Goal: Check status: Check status

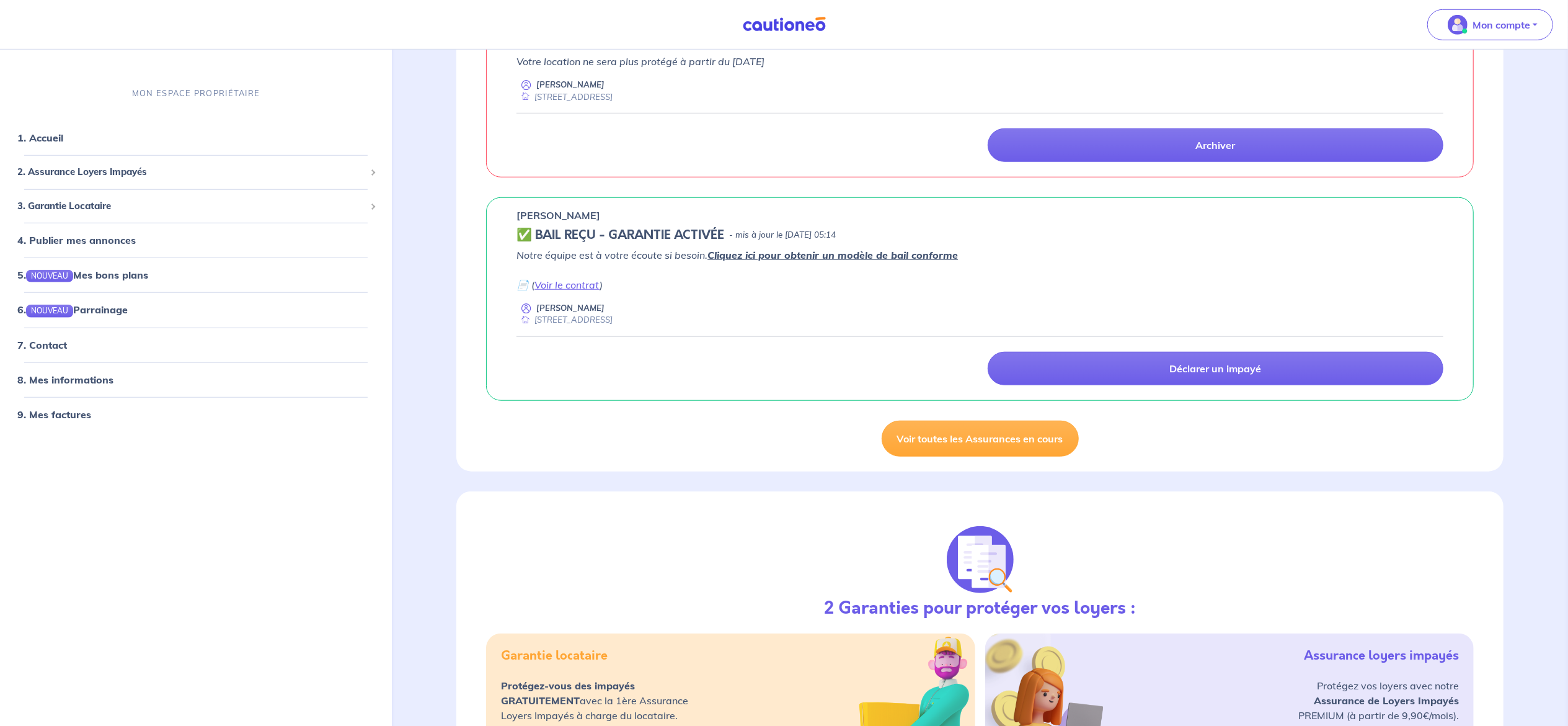
scroll to position [975, 0]
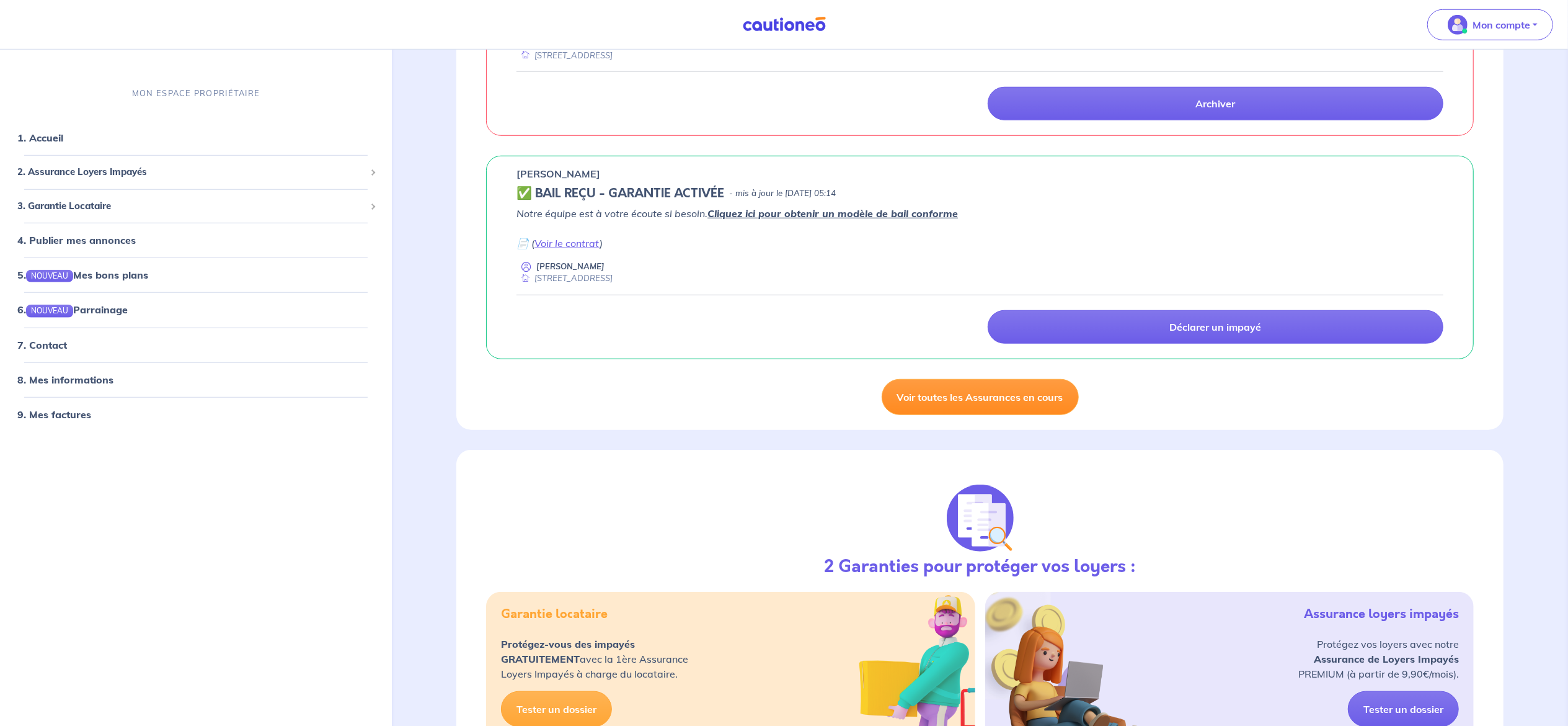
click at [979, 415] on link "Voir toutes les Assurances en cours" at bounding box center [980, 396] width 197 height 36
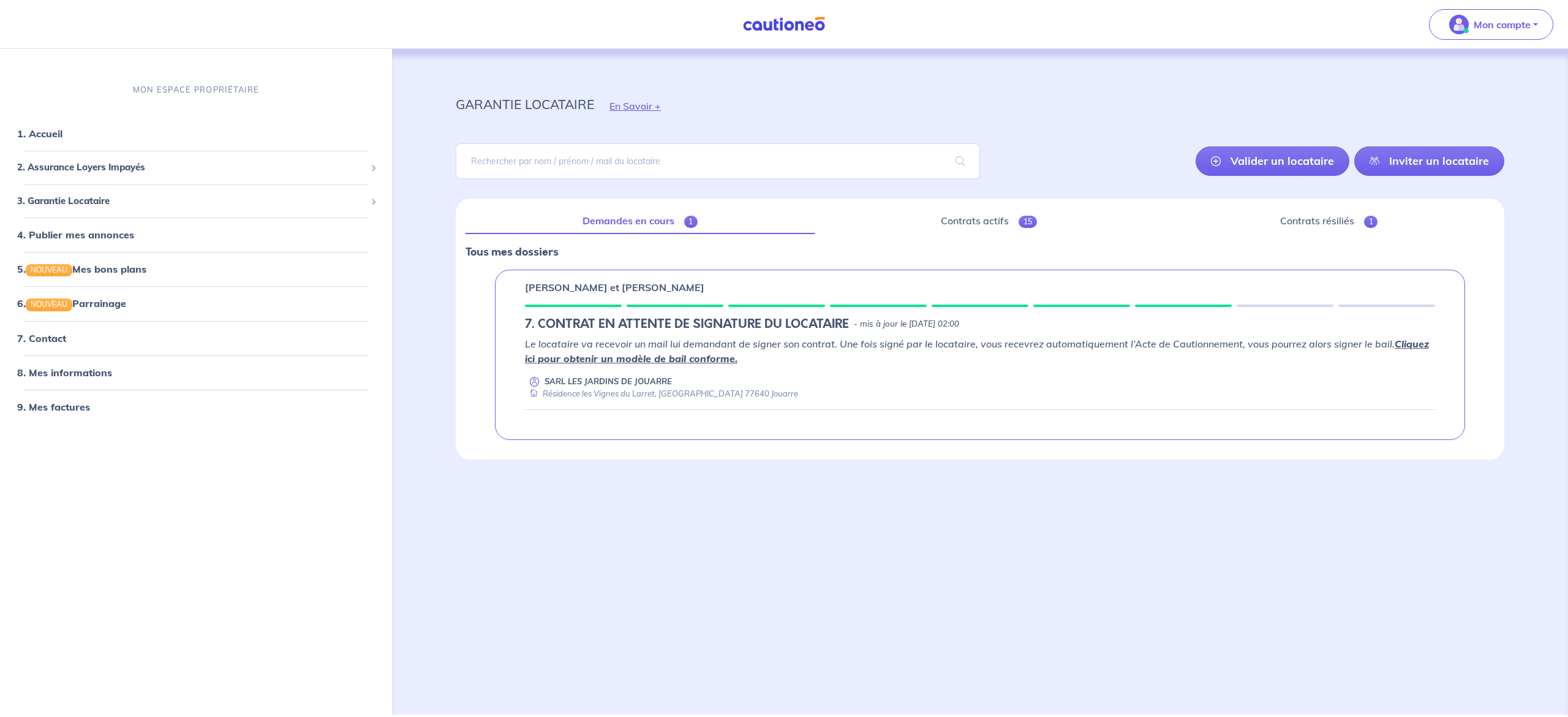
click at [909, 325] on p "- mis à jour le [DATE] 02:00" at bounding box center [907, 324] width 106 height 12
drag, startPoint x: 1472, startPoint y: 443, endPoint x: 1468, endPoint y: 588, distance: 145.1
click at [1468, 588] on div "garantie locataire En Savoir + [PERSON_NAME] un locataire Inviter un locataire …" at bounding box center [981, 366] width 1108 height 635
click at [652, 225] on link "Demandes en cours 1" at bounding box center [639, 221] width 349 height 26
click at [957, 219] on link "Contrats actifs 15" at bounding box center [989, 221] width 330 height 26
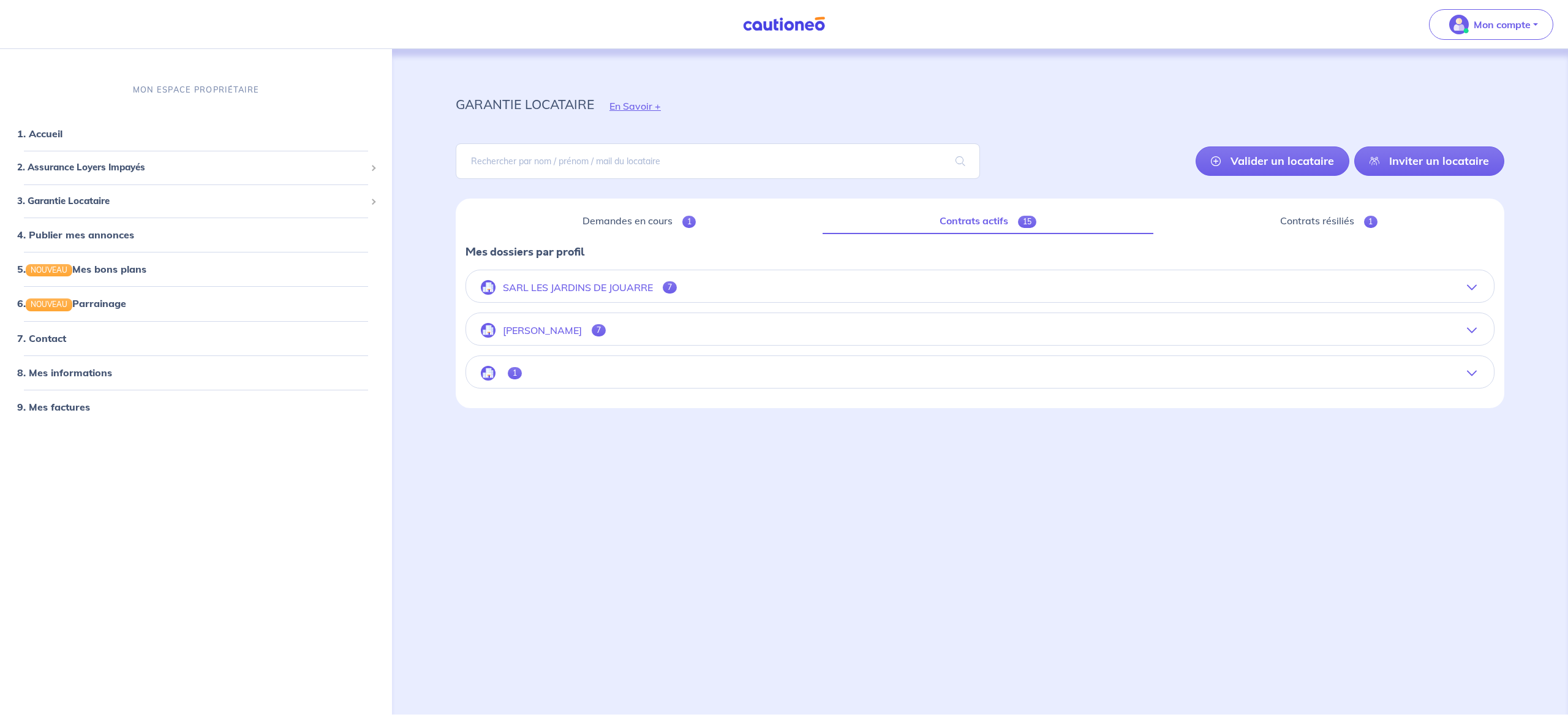
click at [710, 286] on button "SARL LES JARDINS DE JOUARRE 7" at bounding box center [980, 287] width 1028 height 30
click at [653, 288] on p "SARL LES JARDINS DE JOUARRE" at bounding box center [578, 287] width 150 height 12
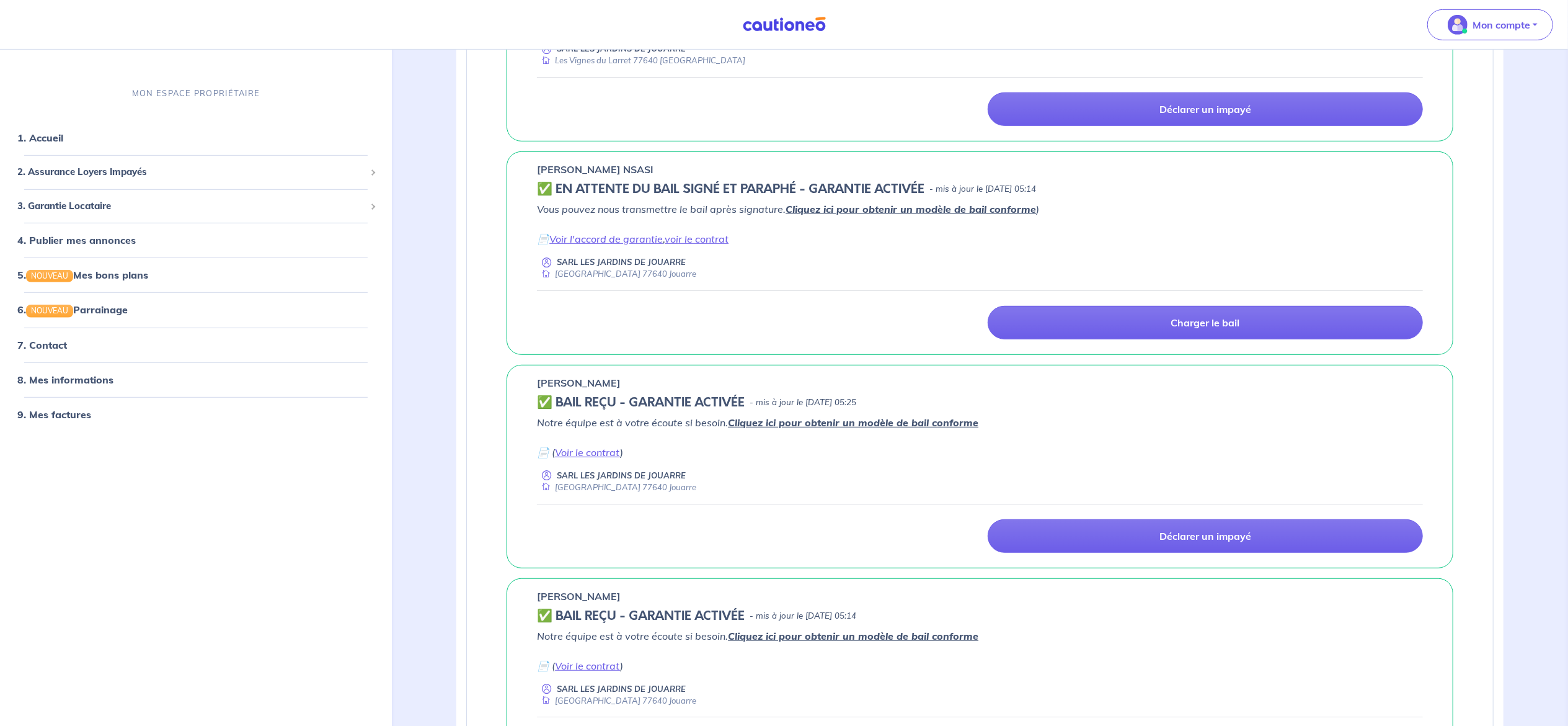
scroll to position [603, 0]
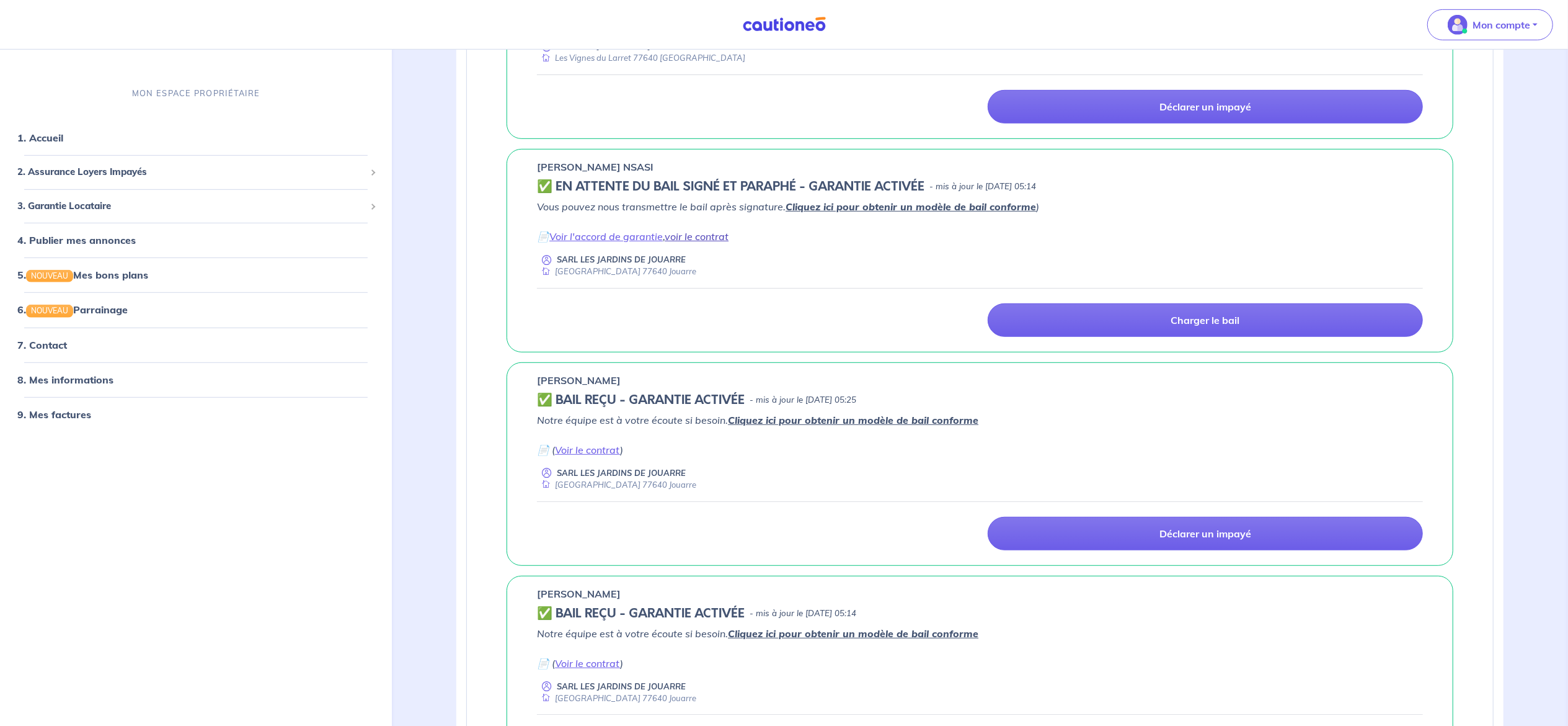
click at [696, 242] on link "voir le contrat" at bounding box center [696, 236] width 64 height 13
